Goal: Information Seeking & Learning: Learn about a topic

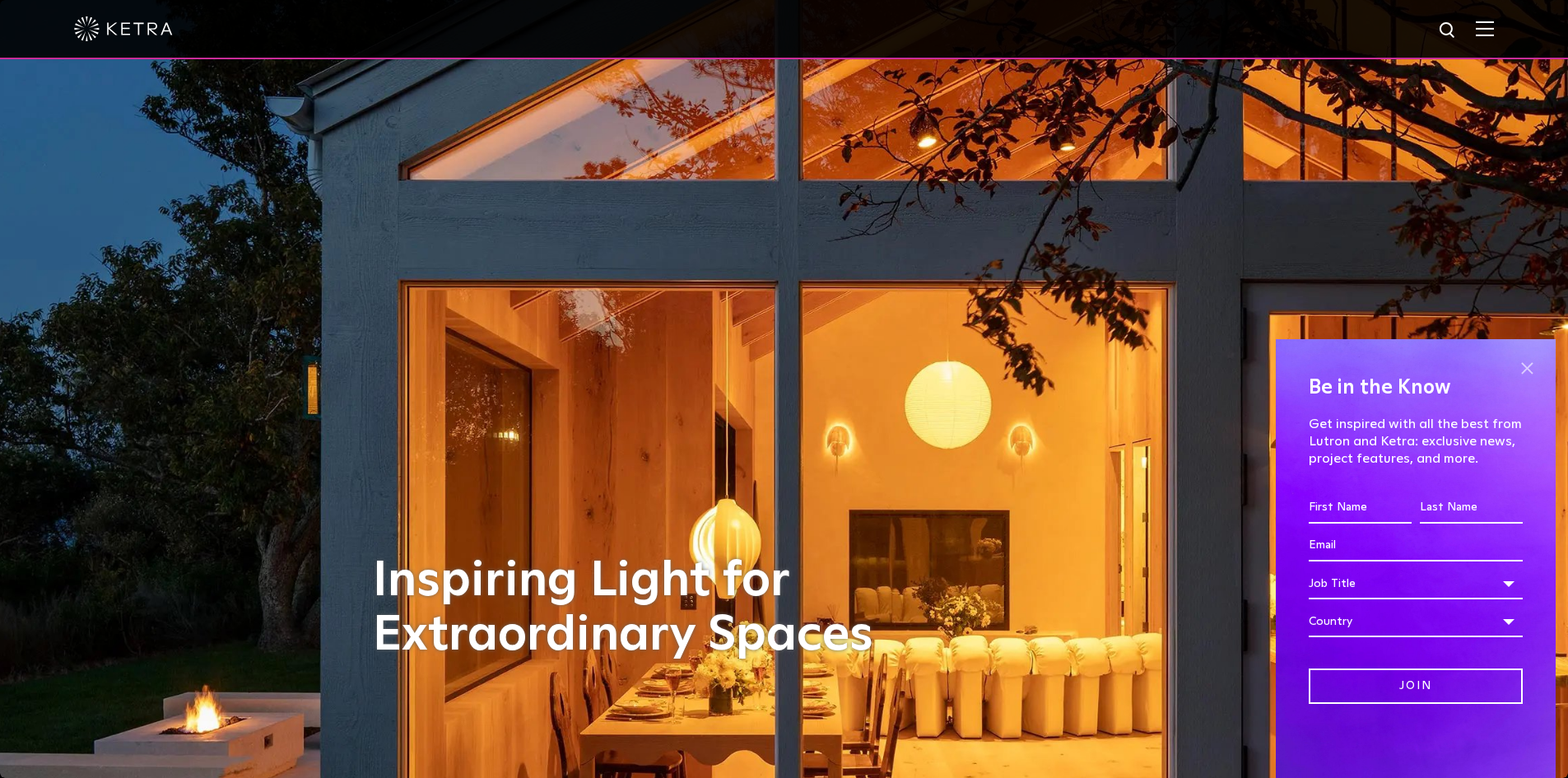
click at [1531, 373] on span at bounding box center [1527, 368] width 25 height 25
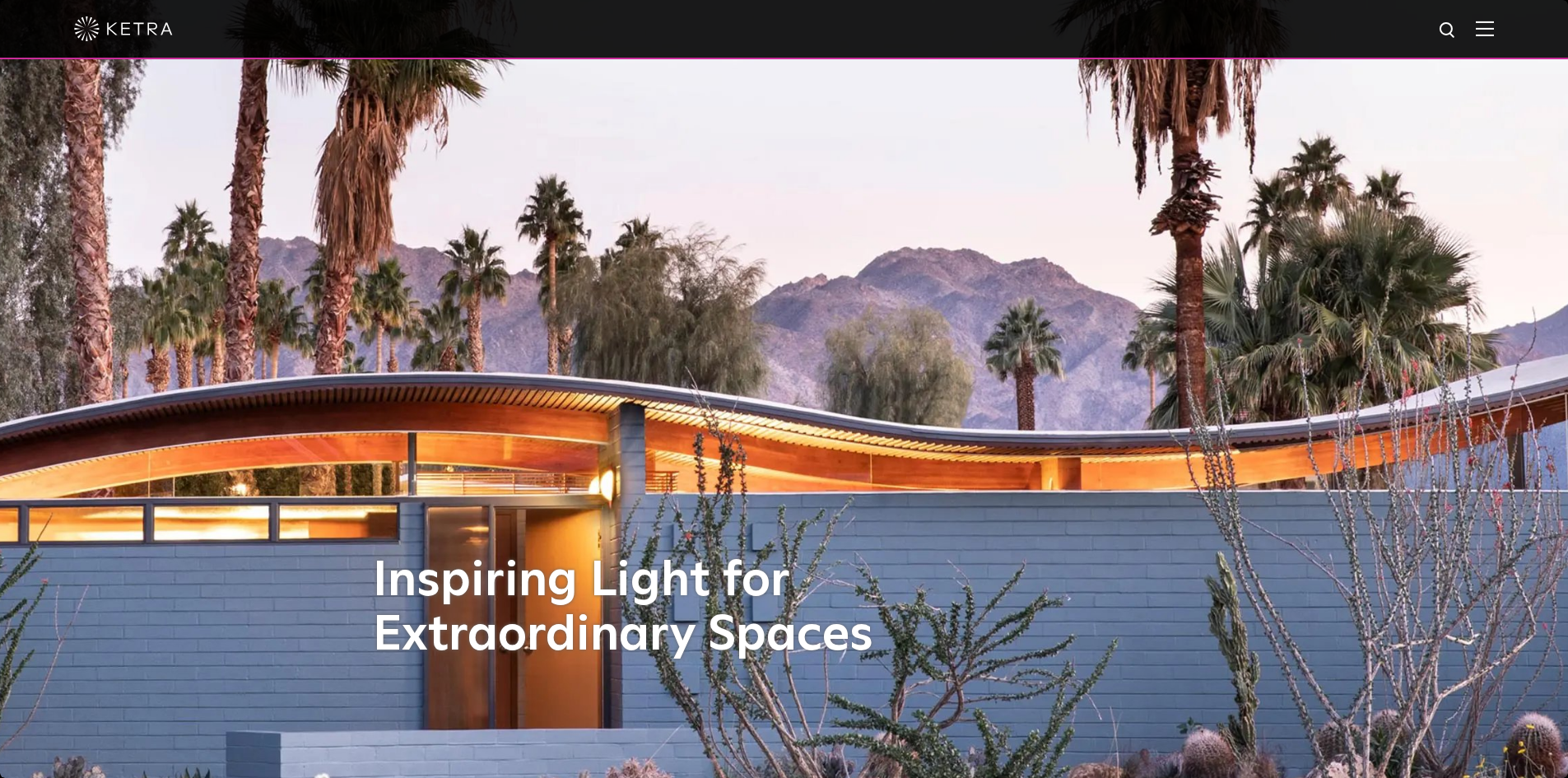
click at [1492, 29] on img at bounding box center [1484, 29] width 18 height 16
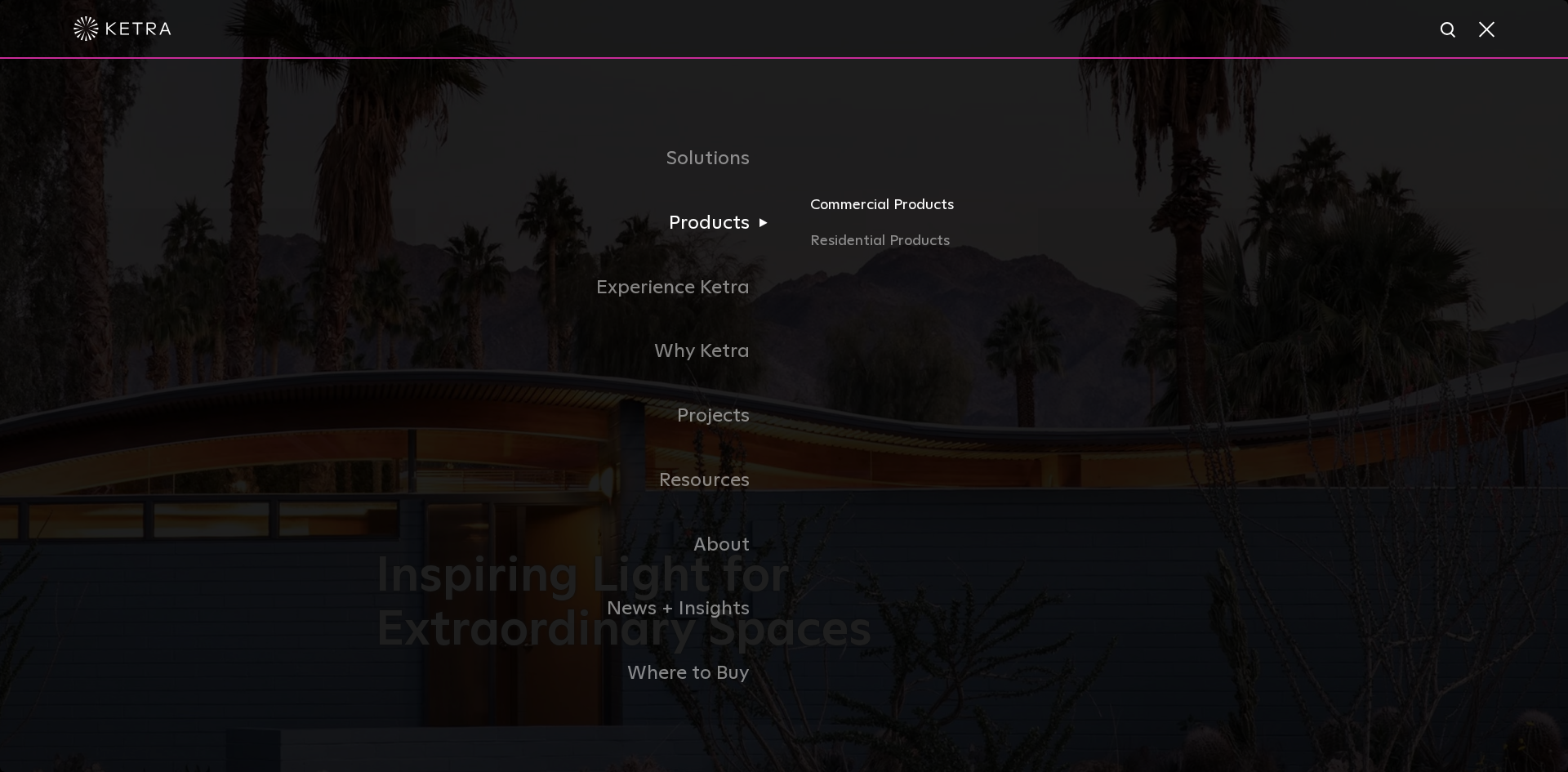
click at [843, 202] on link "Commercial Products" at bounding box center [1001, 212] width 382 height 36
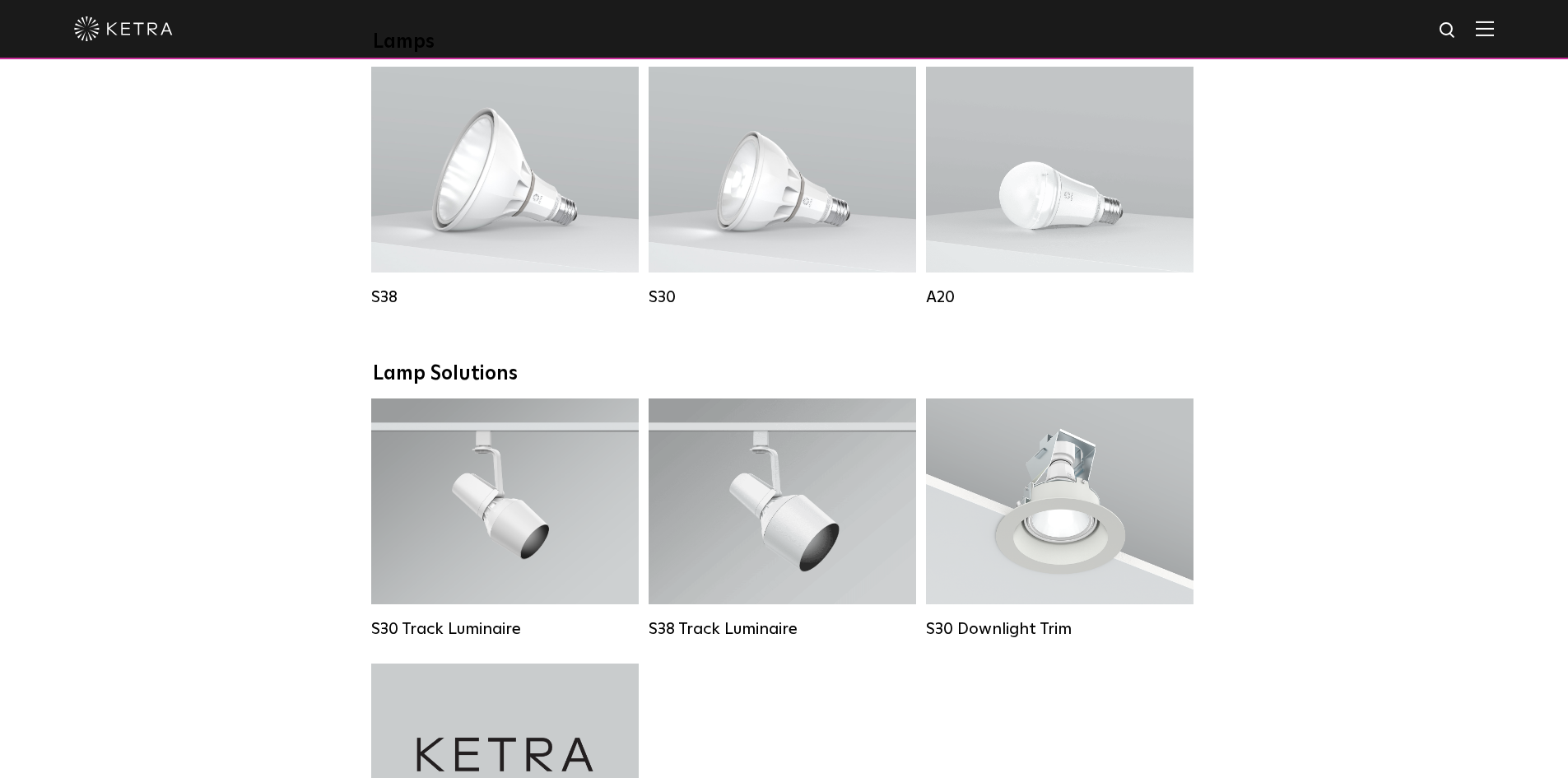
scroll to position [1235, 0]
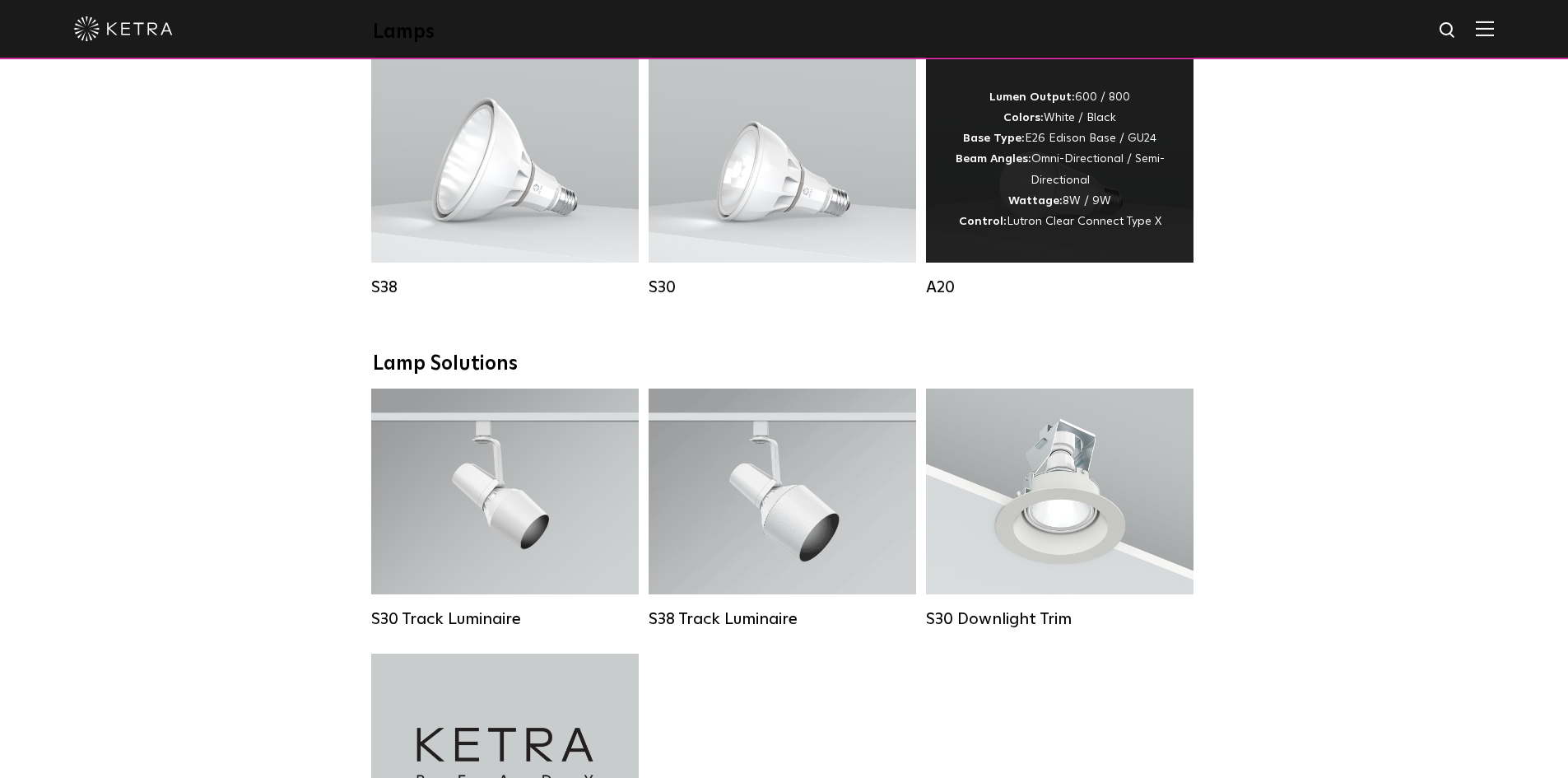
click at [1069, 227] on span "Lutron Clear Connect Type X" at bounding box center [1083, 221] width 155 height 11
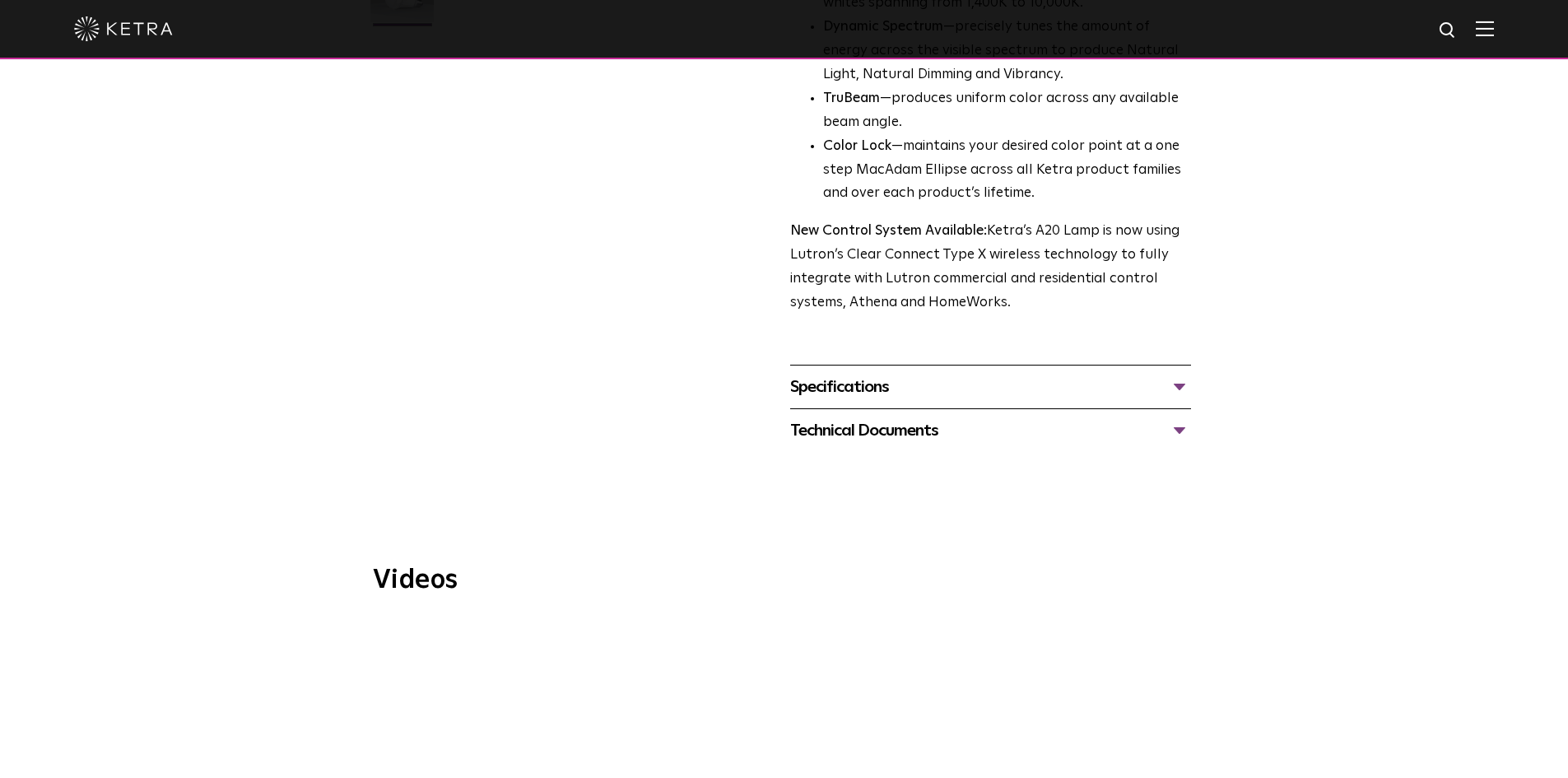
scroll to position [577, 0]
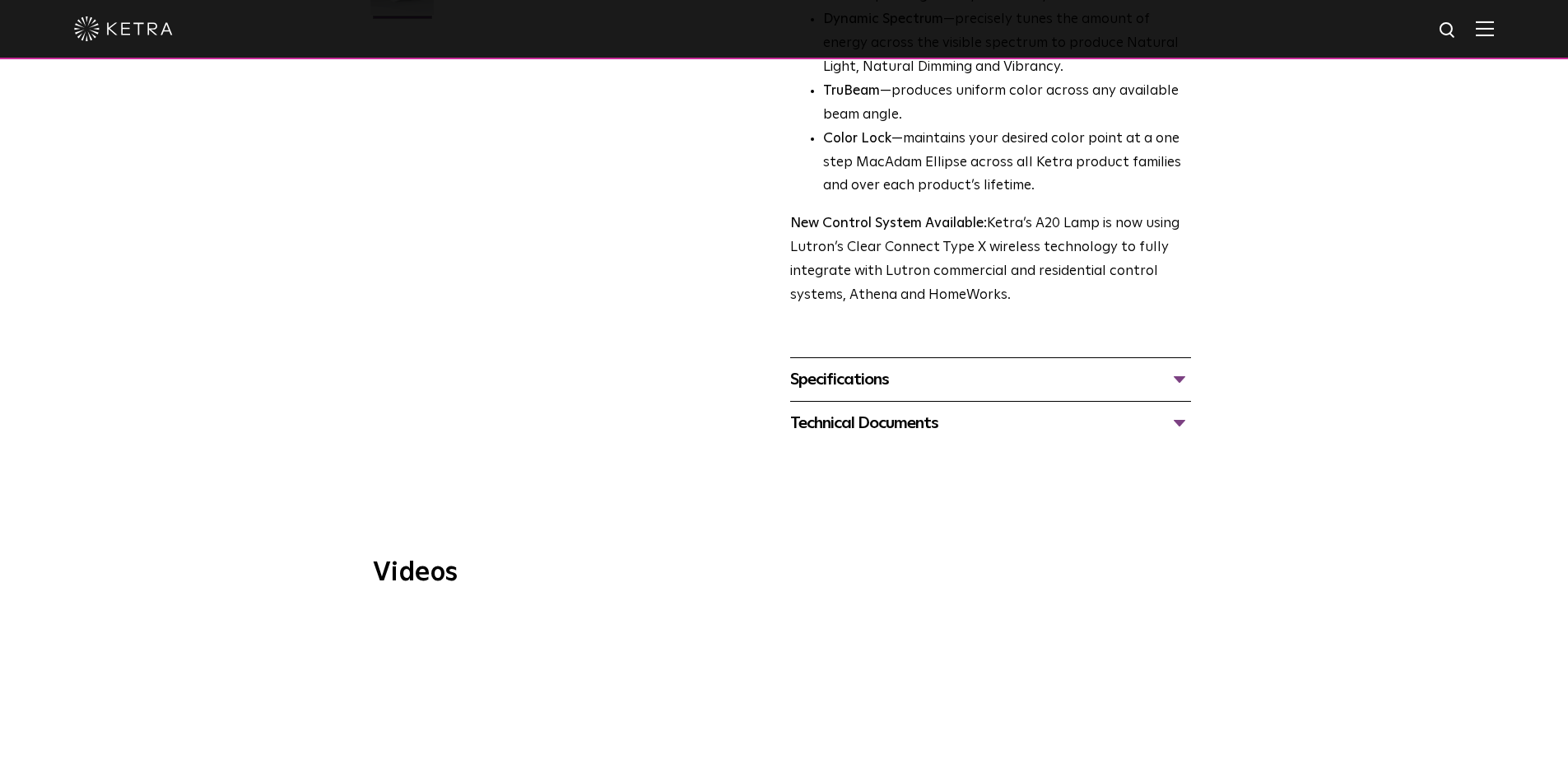
click at [1051, 367] on div "Specifications" at bounding box center [991, 379] width 401 height 26
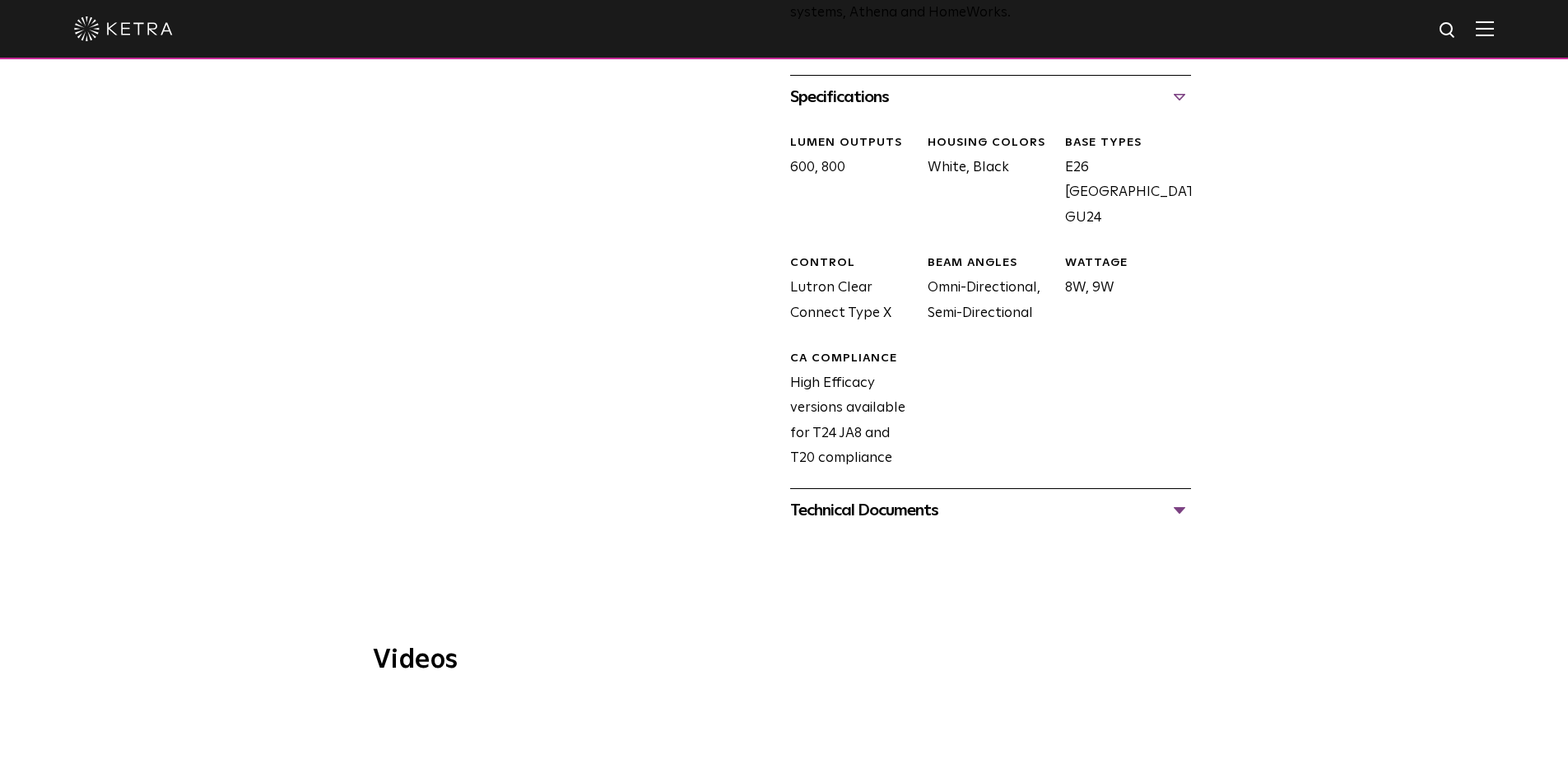
scroll to position [906, 0]
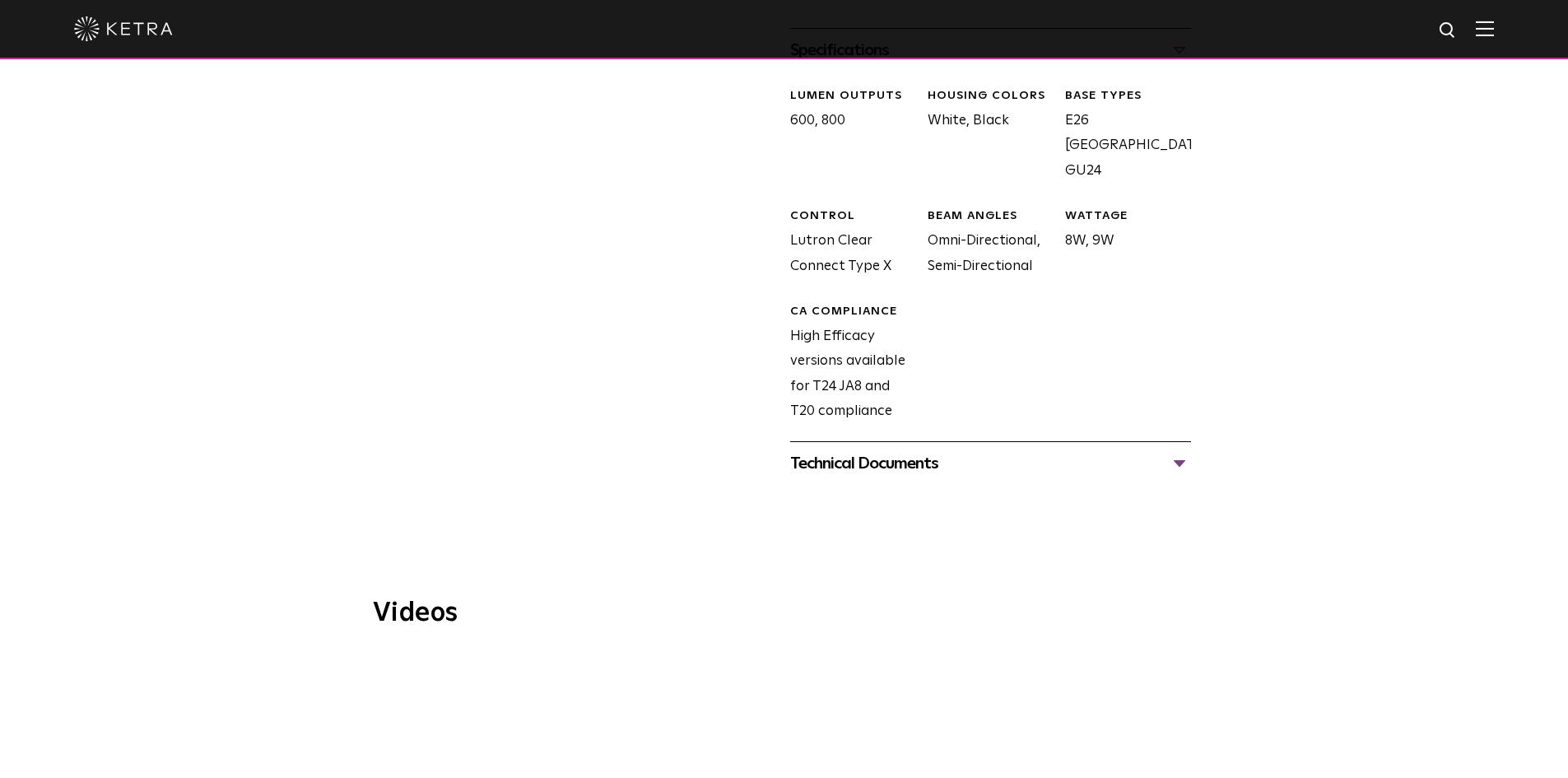
click at [1141, 450] on div "Technical Documents" at bounding box center [991, 463] width 401 height 26
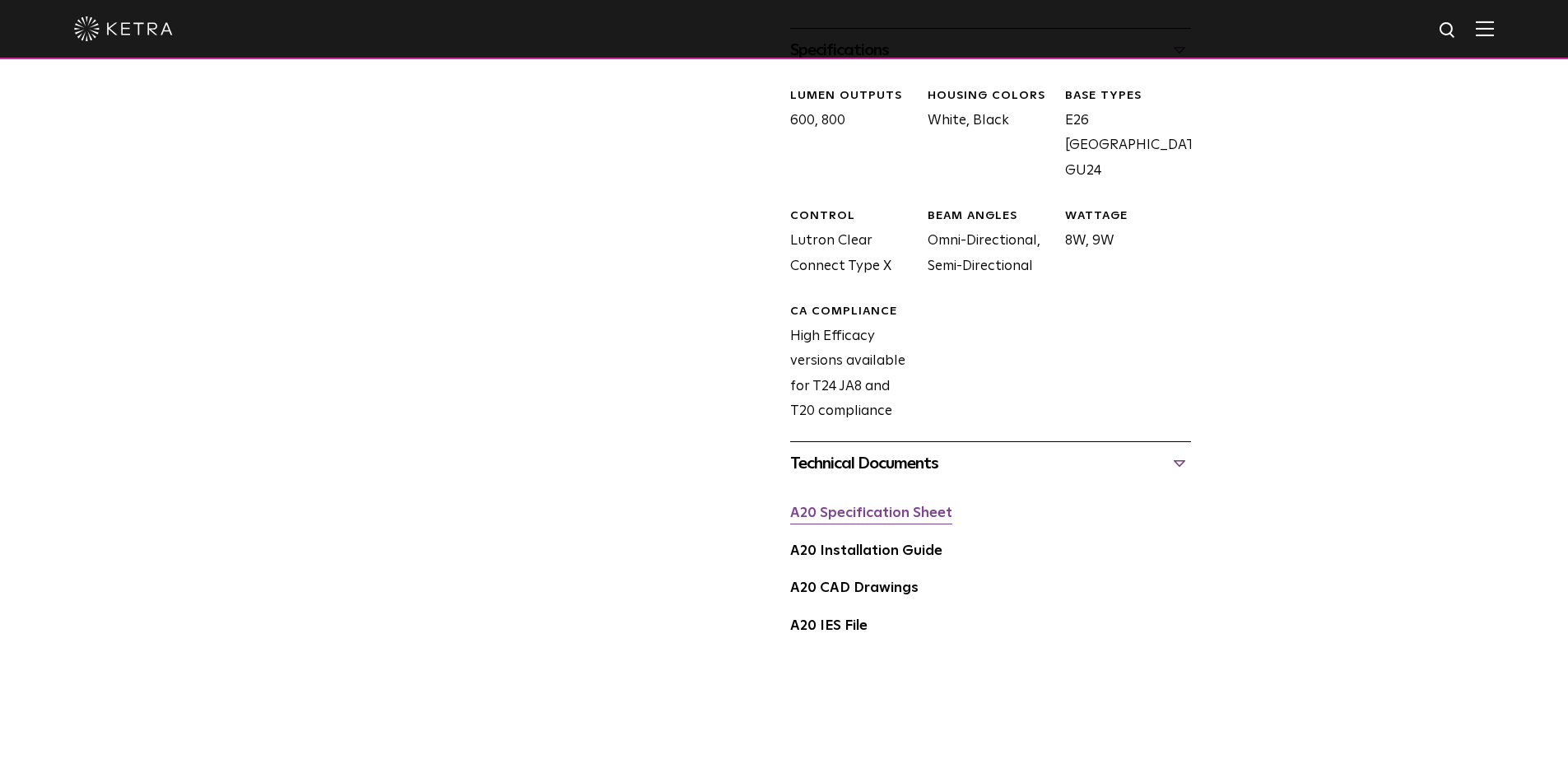
click at [912, 507] on link "A20 Specification Sheet" at bounding box center [872, 513] width 162 height 14
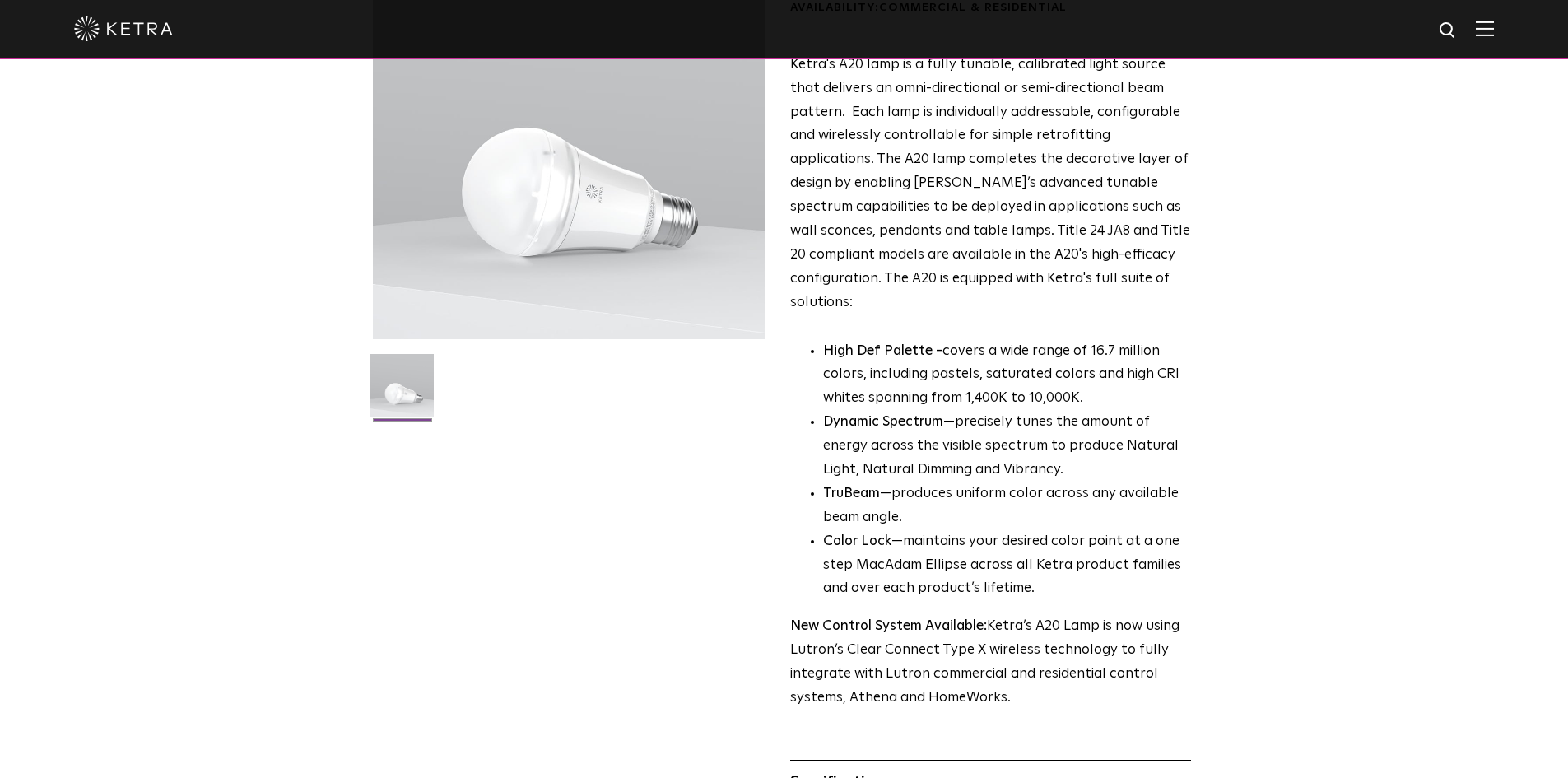
scroll to position [0, 0]
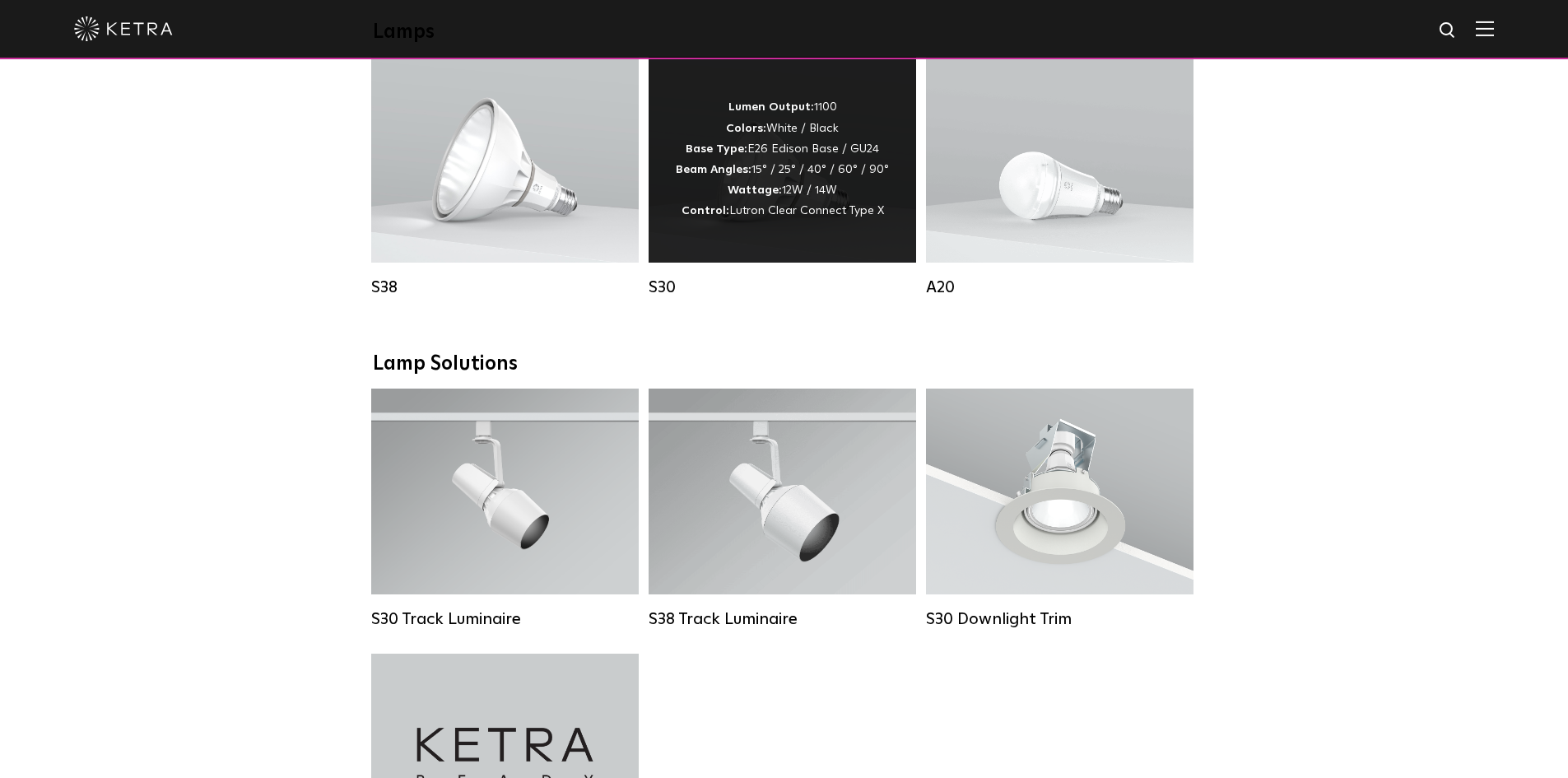
click at [721, 242] on div "Lumen Output: 1100 Colors: White / Black Base Type: E26 Edison Base / GU24 Beam…" at bounding box center [783, 160] width 268 height 206
